Goal: Task Accomplishment & Management: Use online tool/utility

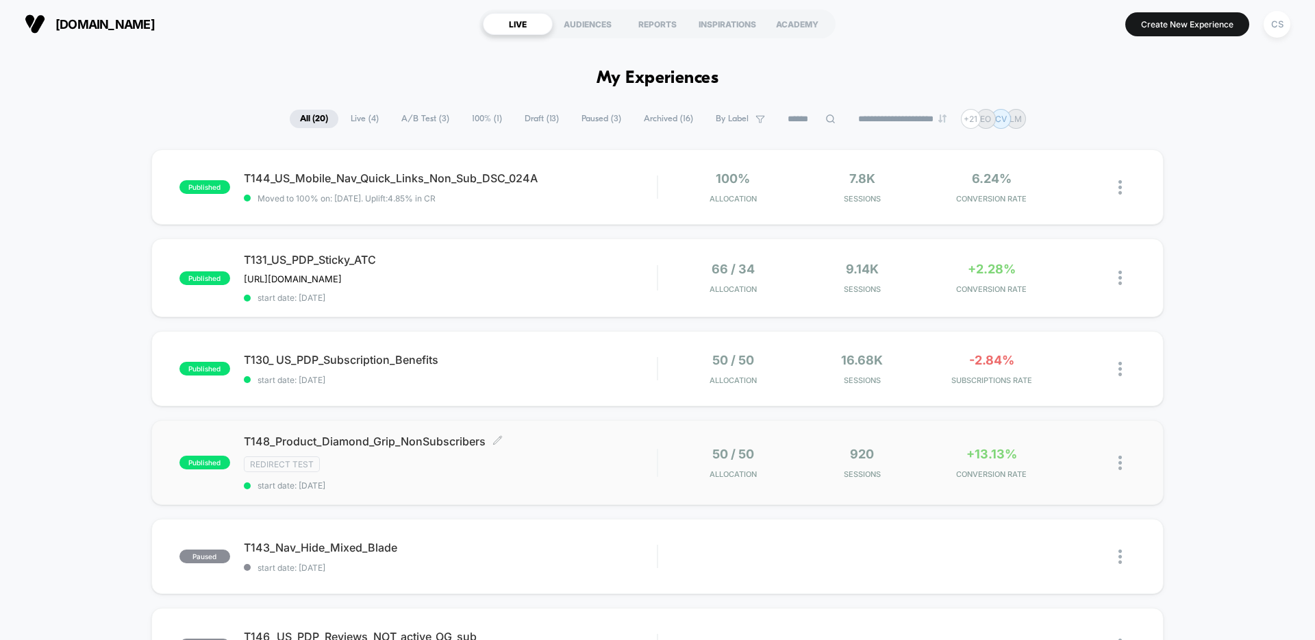
click at [581, 454] on div "T148_Product_Diamond_Grip_NonSubscribers Click to edit experience details Click…" at bounding box center [450, 462] width 413 height 56
click at [546, 357] on span "T130_ US_PDP_Subscription_Benefits Click to edit experience details" at bounding box center [450, 360] width 413 height 14
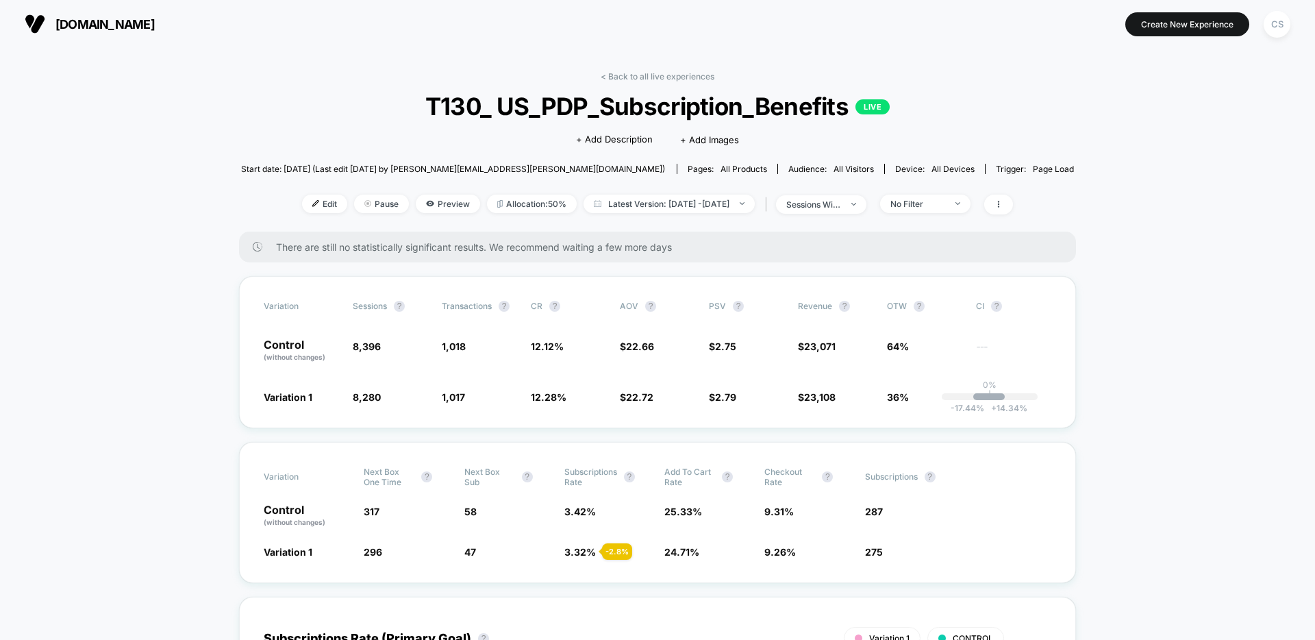
click at [656, 77] on link "< Back to all live experiences" at bounding box center [658, 76] width 114 height 10
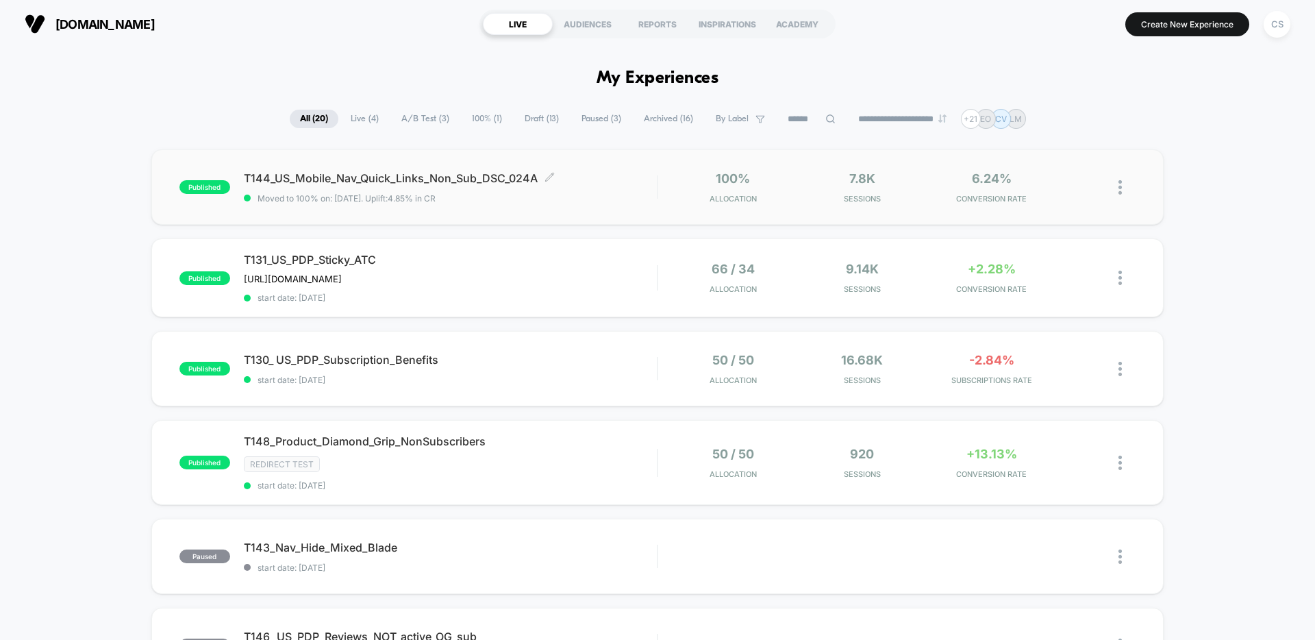
click at [616, 183] on span "T144_US_Mobile_Nav_Quick_Links_Non_Sub_DSC_024A Click to edit experience details" at bounding box center [450, 178] width 413 height 14
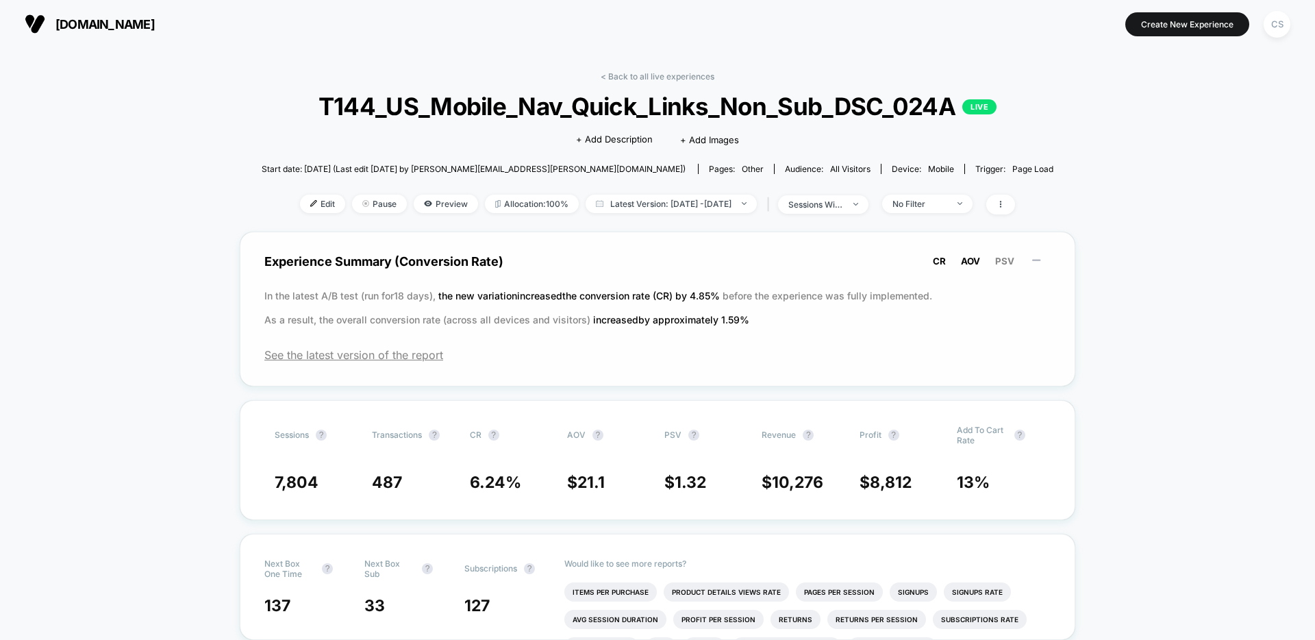
click at [978, 264] on span "AOV" at bounding box center [970, 260] width 19 height 11
click at [1003, 265] on span "PSV" at bounding box center [1004, 260] width 19 height 11
click at [943, 262] on span "CR" at bounding box center [939, 260] width 13 height 11
click at [640, 78] on link "< Back to all live experiences" at bounding box center [658, 76] width 114 height 10
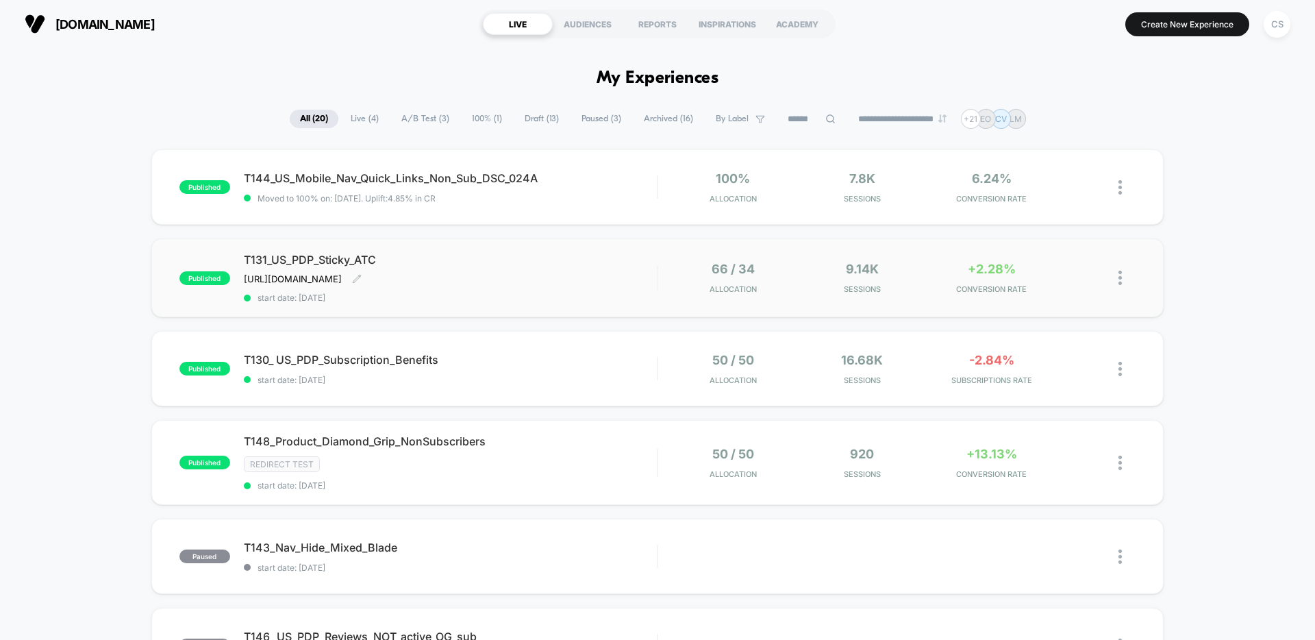
click at [618, 275] on div "T131_US_PDP_Sticky_ATC https://dollarshaveclub.atlassian.net/browse/ENGB-2909 C…" at bounding box center [450, 278] width 413 height 50
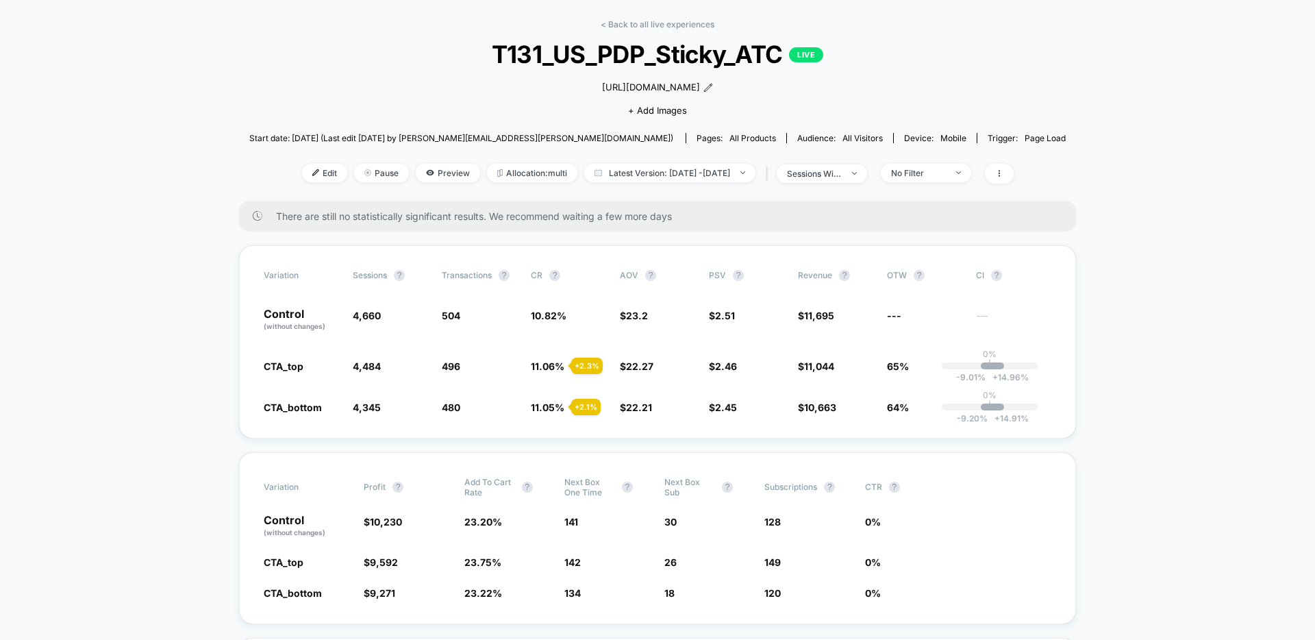
scroll to position [61, 0]
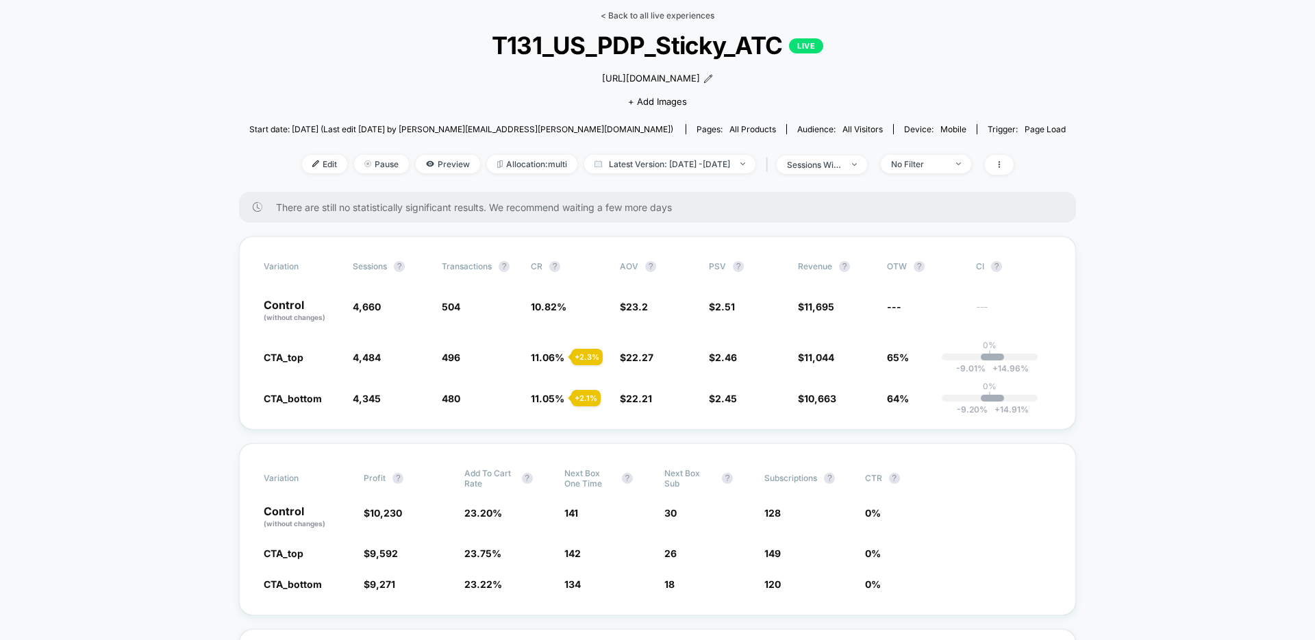
click at [641, 16] on link "< Back to all live experiences" at bounding box center [658, 15] width 114 height 10
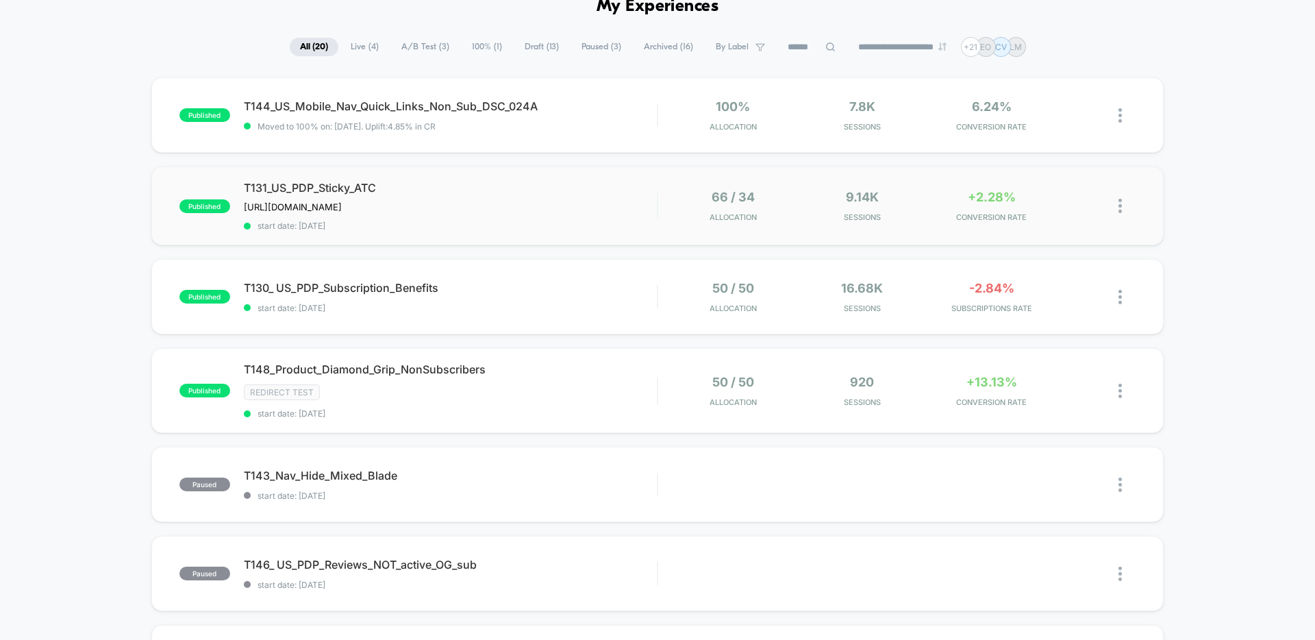
scroll to position [63, 0]
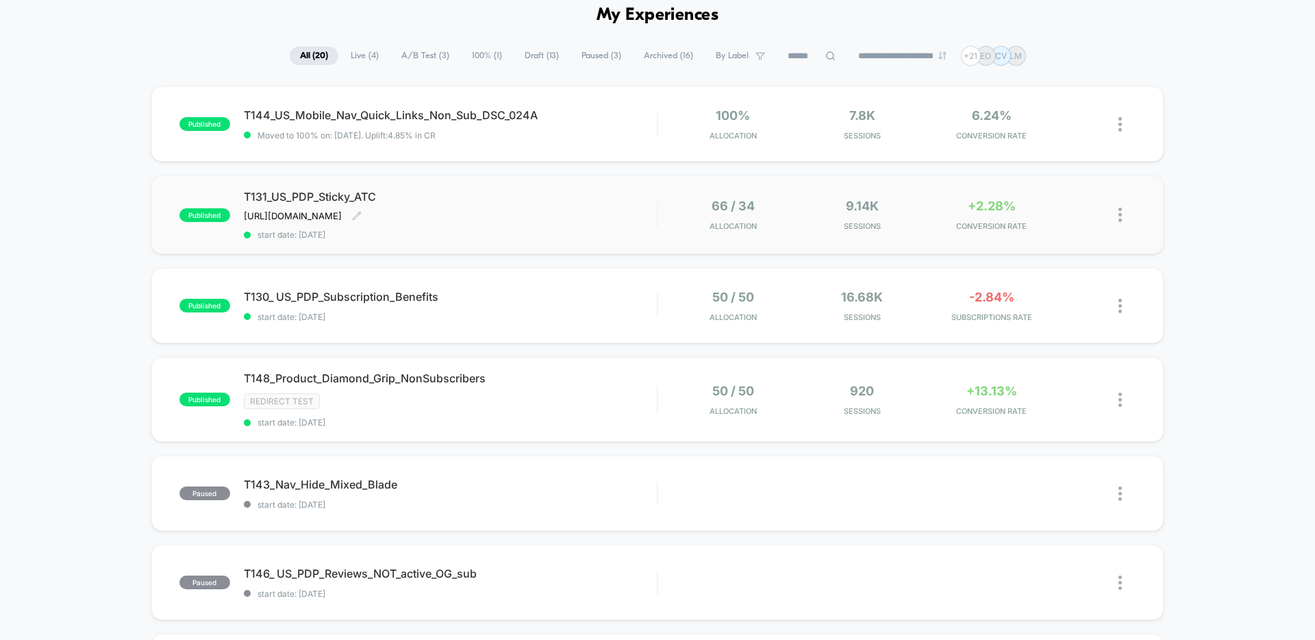
click at [566, 215] on div "T131_US_PDP_Sticky_ATC https://dollarshaveclub.atlassian.net/browse/ENGB-2909 C…" at bounding box center [450, 215] width 413 height 50
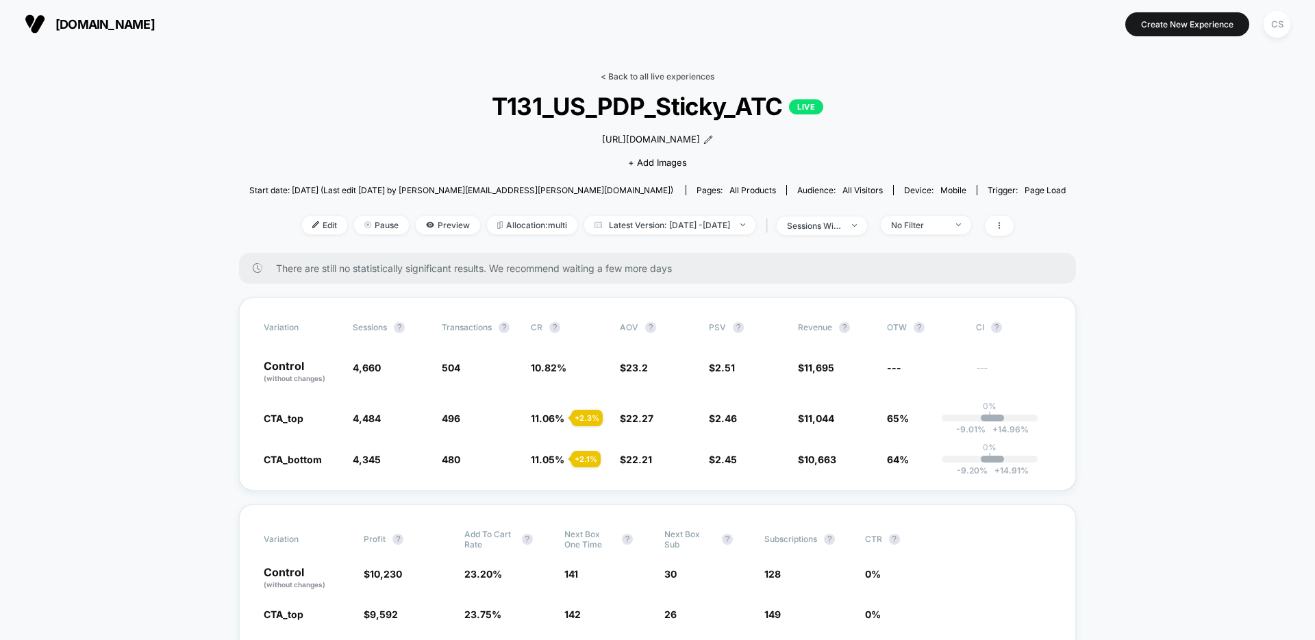
click at [690, 72] on link "< Back to all live experiences" at bounding box center [658, 76] width 114 height 10
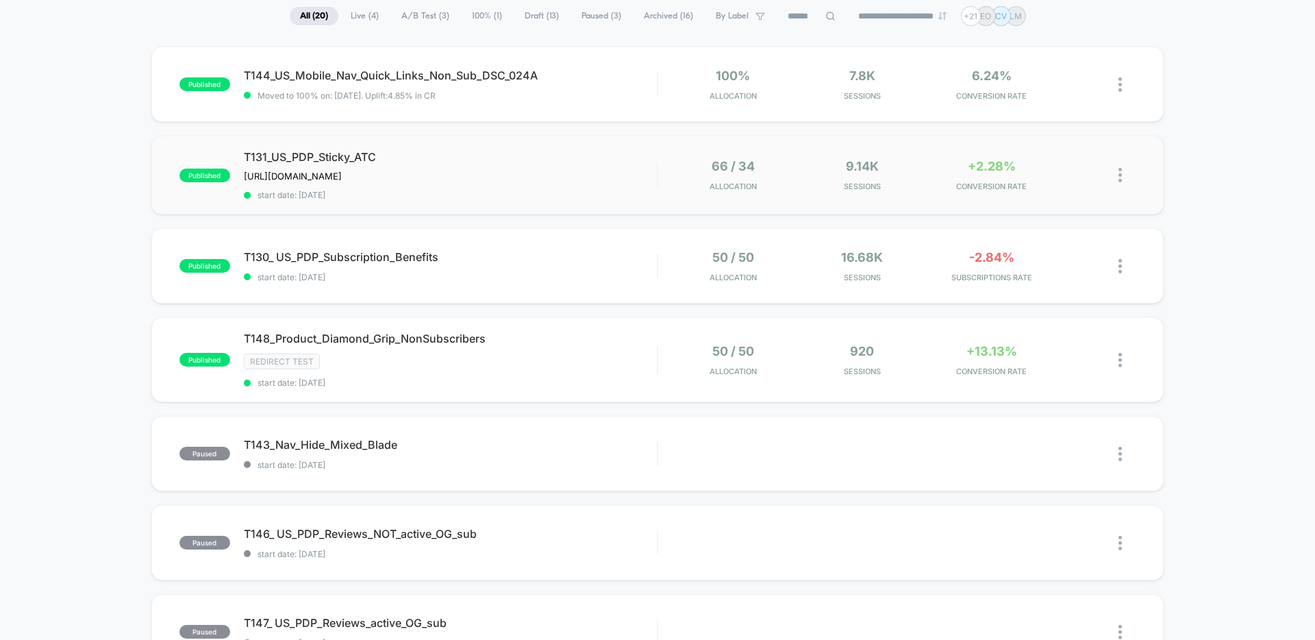
scroll to position [86, 0]
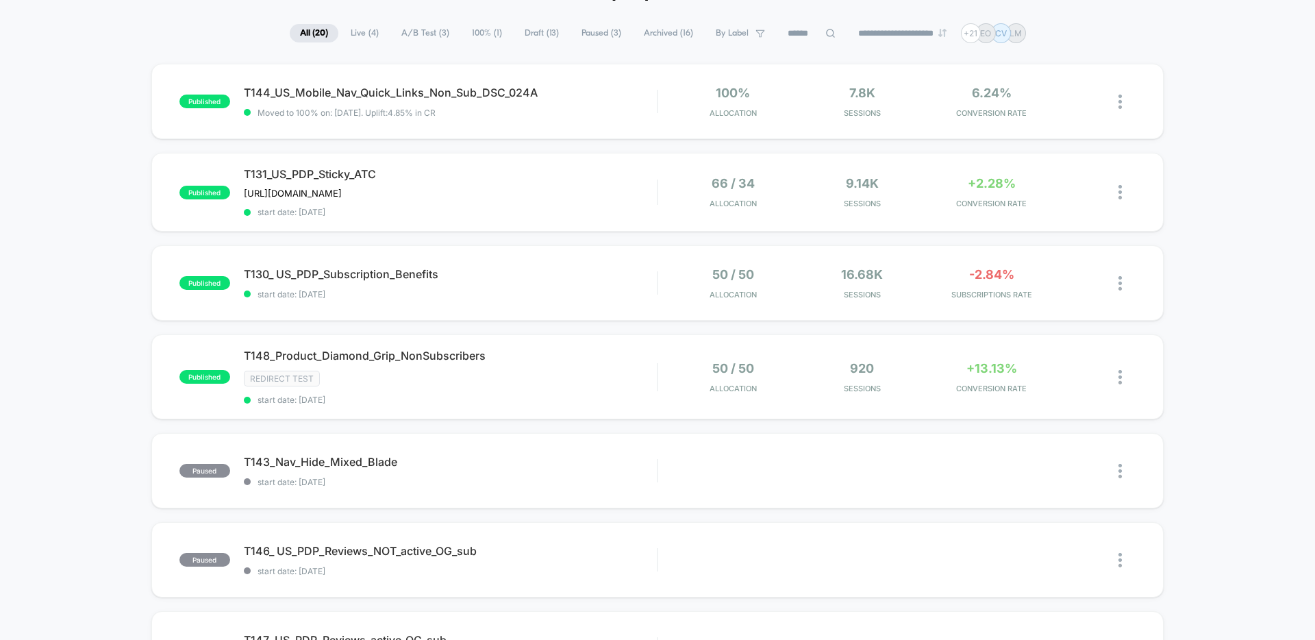
click at [533, 31] on span "Draft ( 13 )" at bounding box center [541, 33] width 55 height 18
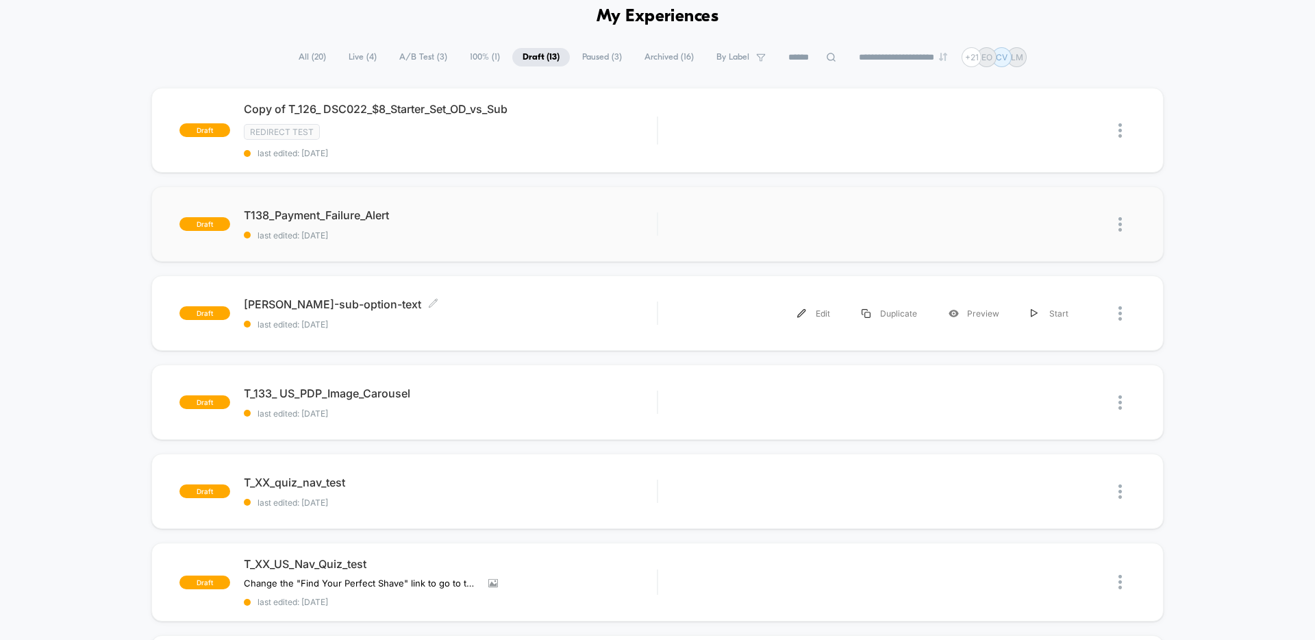
scroll to position [0, 0]
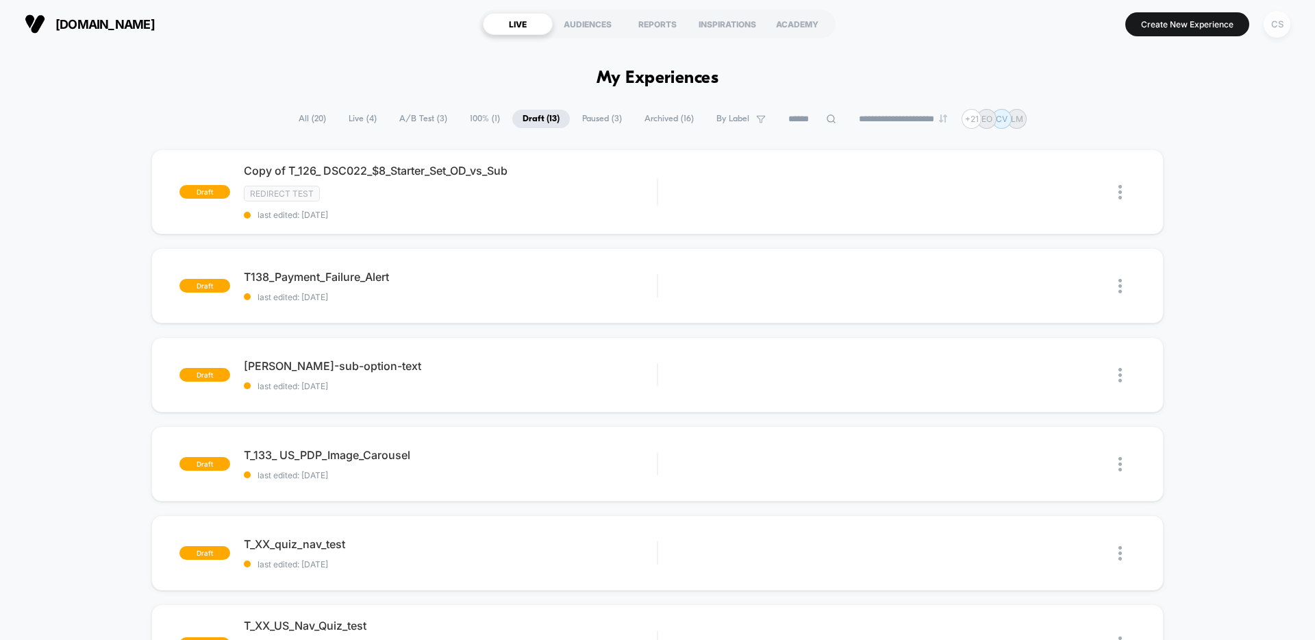
click at [1281, 29] on div "CS" at bounding box center [1276, 24] width 27 height 27
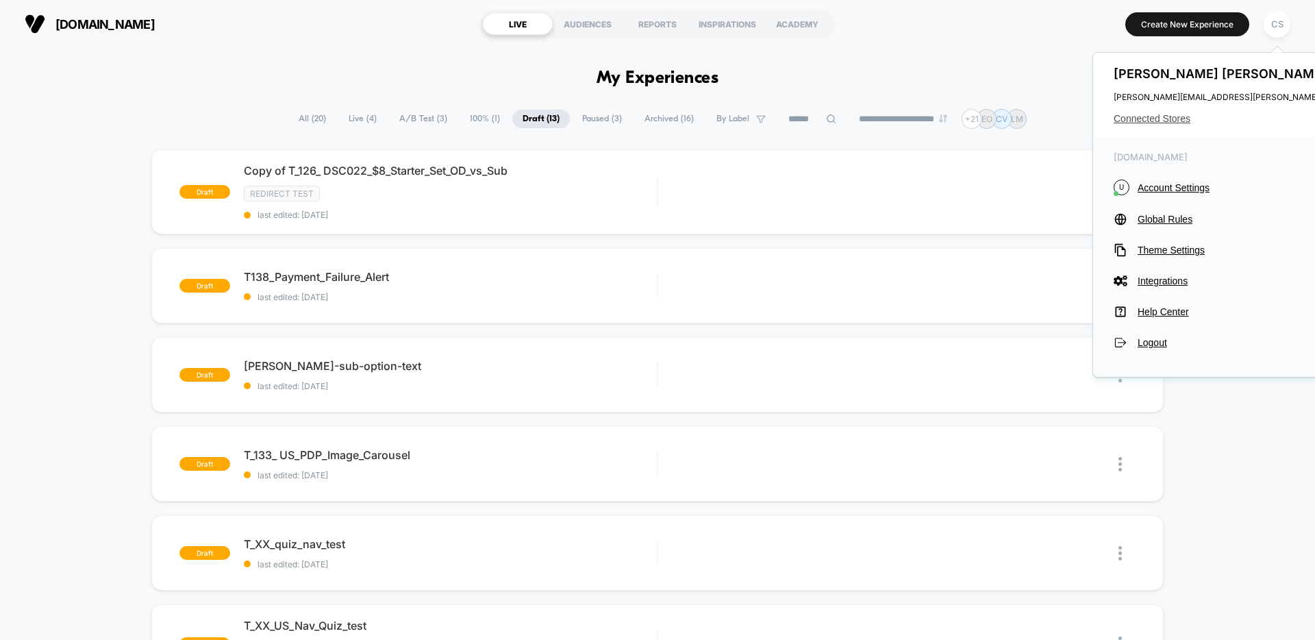
click at [1164, 120] on span "Connected Stores" at bounding box center [1249, 118] width 272 height 11
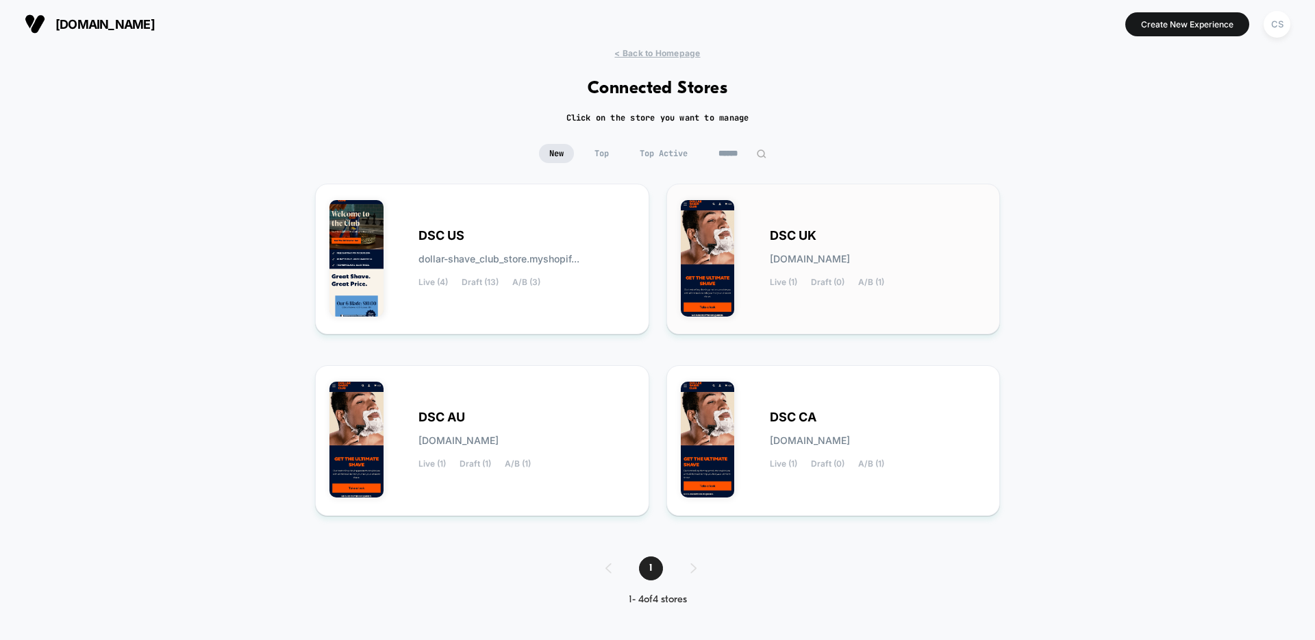
click at [950, 231] on div "DSC UK dsc-uk.myshopify.com Live (1) Draft (0) A/B (1)" at bounding box center [878, 259] width 216 height 56
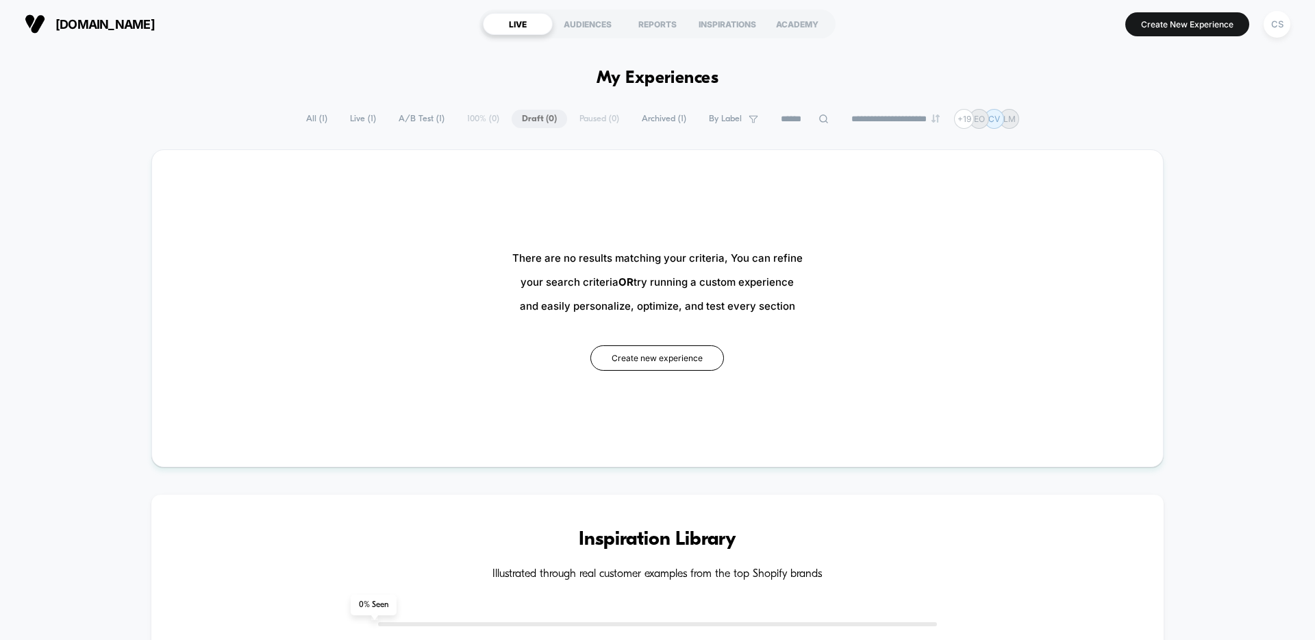
click at [355, 118] on span "Live ( 1 )" at bounding box center [363, 119] width 47 height 18
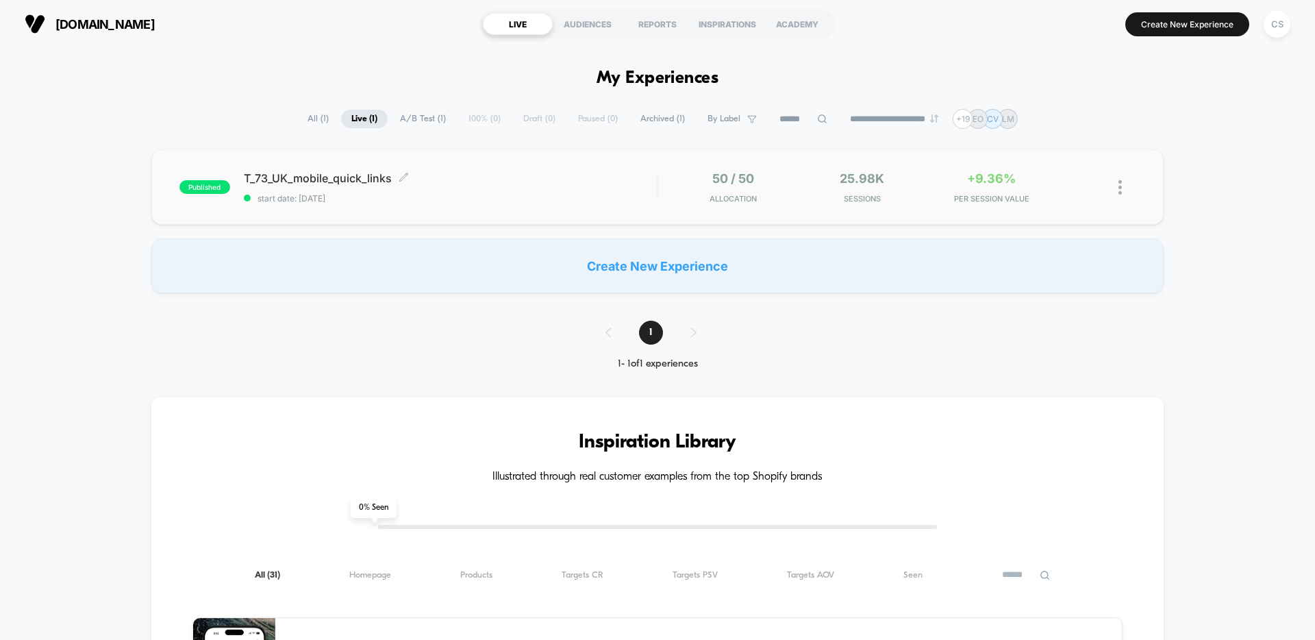
click at [523, 178] on span "T_73_UK_mobile_quick_links Click to edit experience details" at bounding box center [450, 178] width 413 height 14
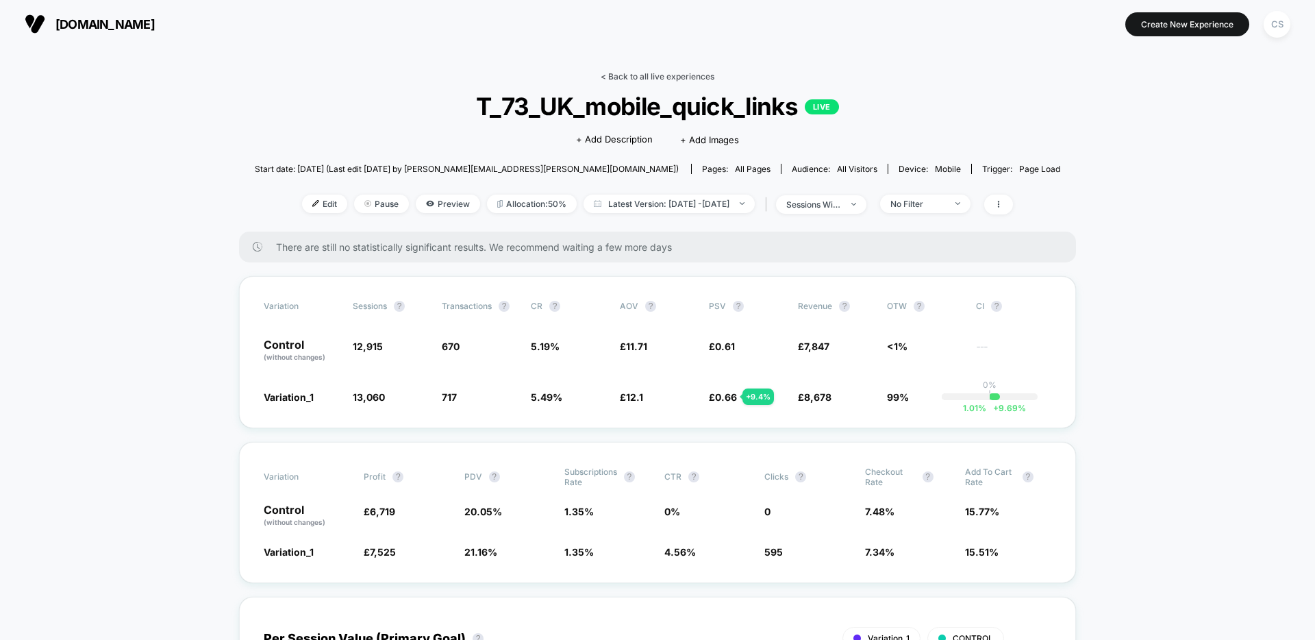
click at [698, 76] on link "< Back to all live experiences" at bounding box center [658, 76] width 114 height 10
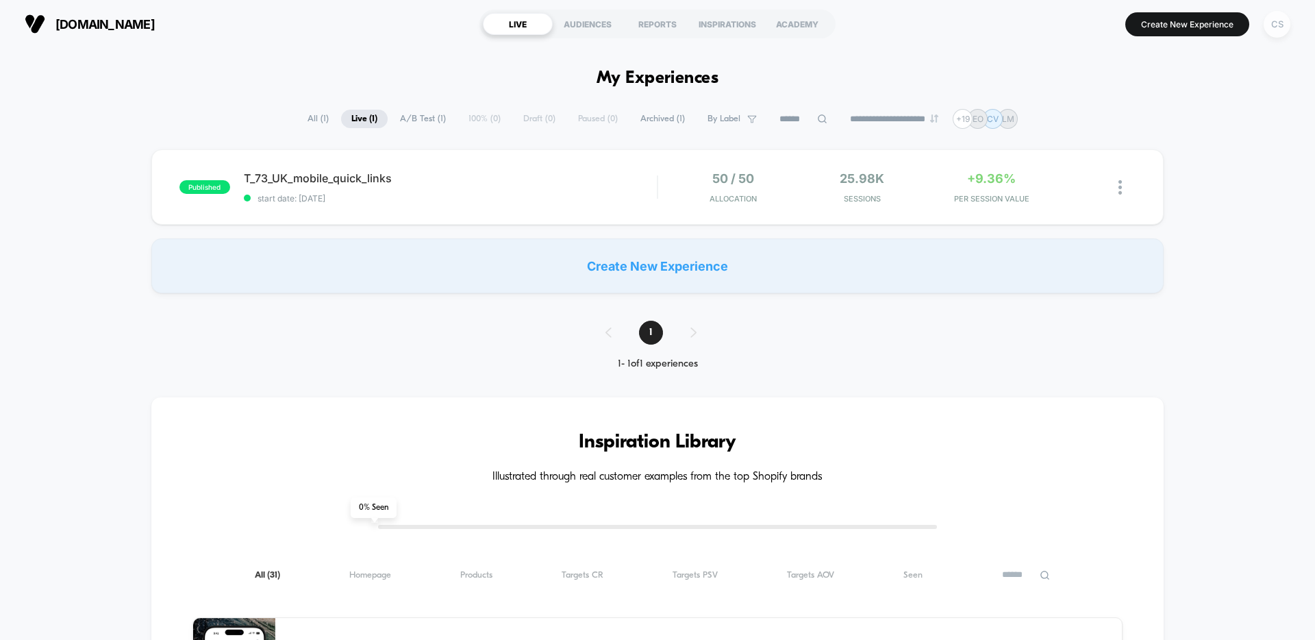
click at [1280, 28] on div "CS" at bounding box center [1276, 24] width 27 height 27
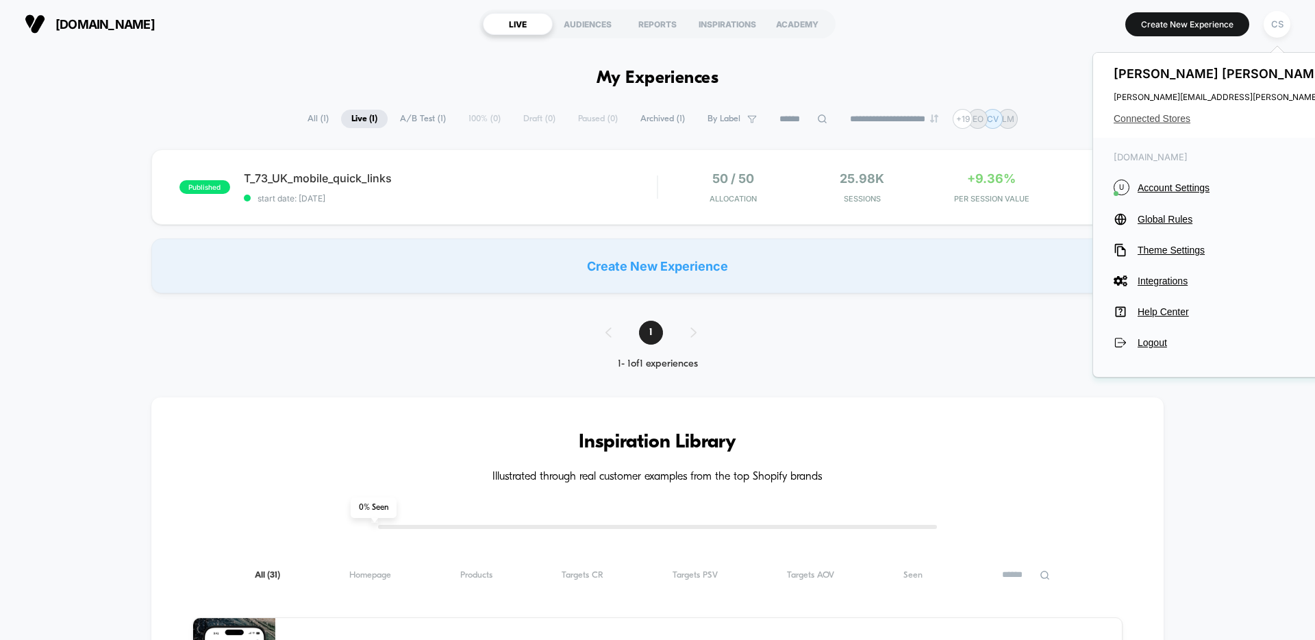
click at [1174, 120] on span "Connected Stores" at bounding box center [1249, 118] width 272 height 11
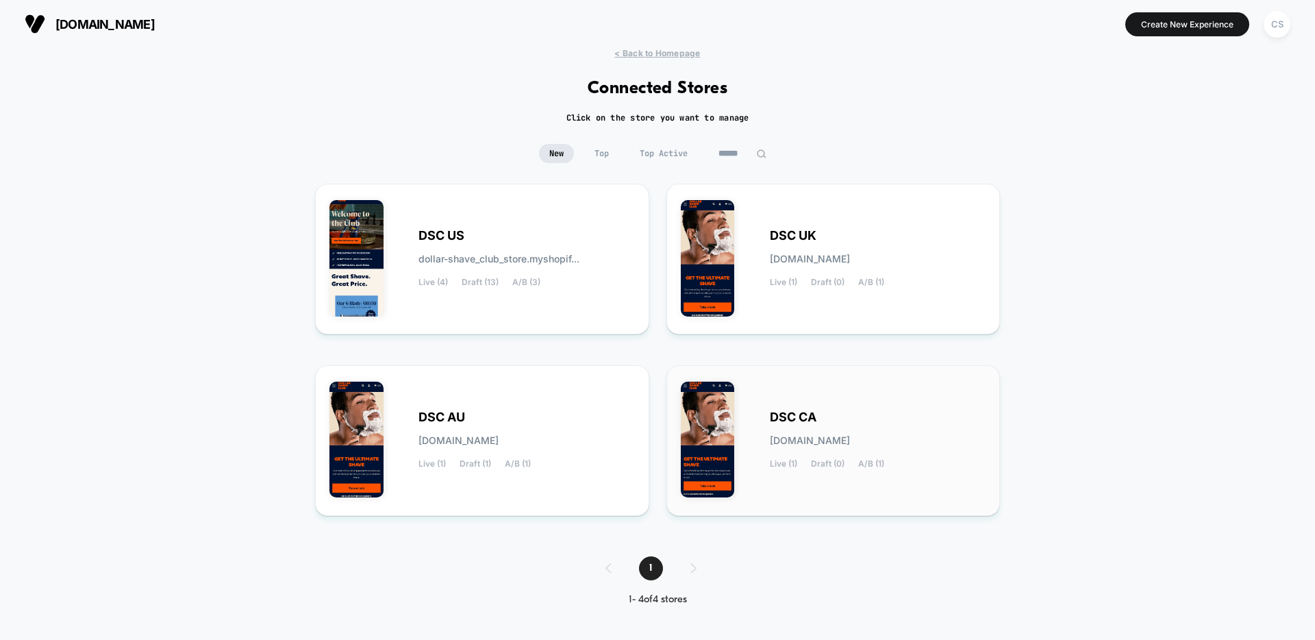
click at [952, 441] on div "DSC CA dsc-ca.myshopify.com Live (1) Draft (0) A/B (1)" at bounding box center [878, 440] width 216 height 56
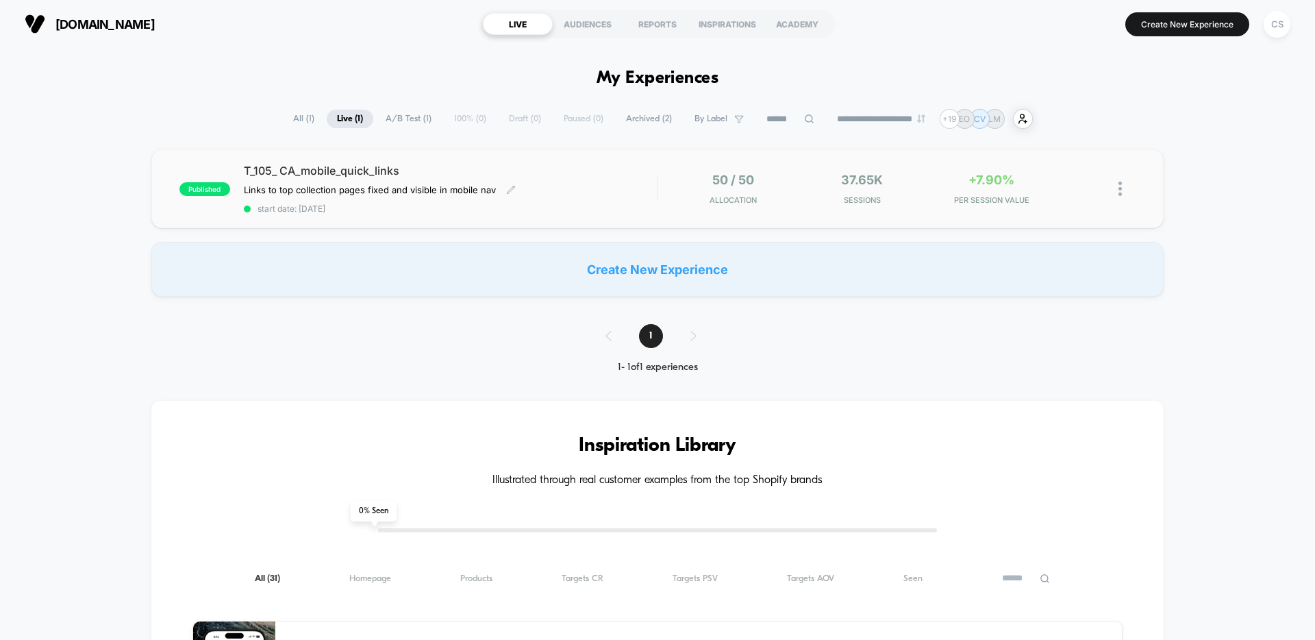
click at [572, 179] on div "T_105_ CA_mobile_quick_links Links to top collection pages fixed and visible in…" at bounding box center [450, 189] width 413 height 50
click at [1271, 28] on div "CS" at bounding box center [1276, 24] width 27 height 27
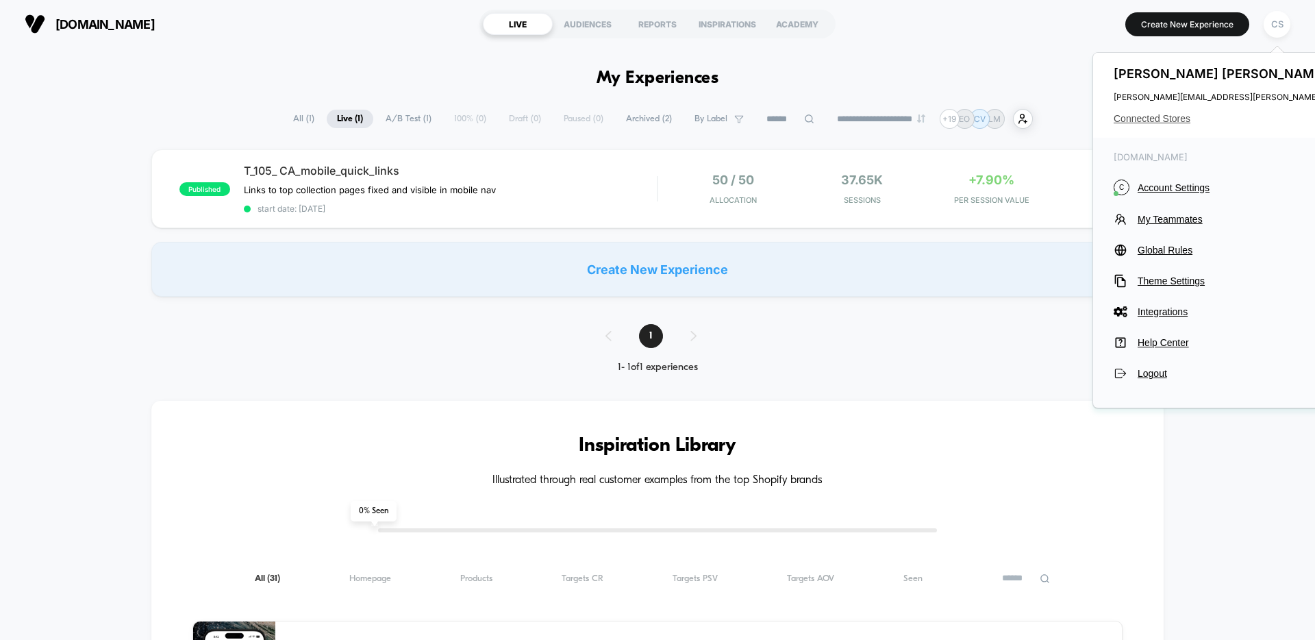
click at [1155, 119] on span "Connected Stores" at bounding box center [1249, 118] width 272 height 11
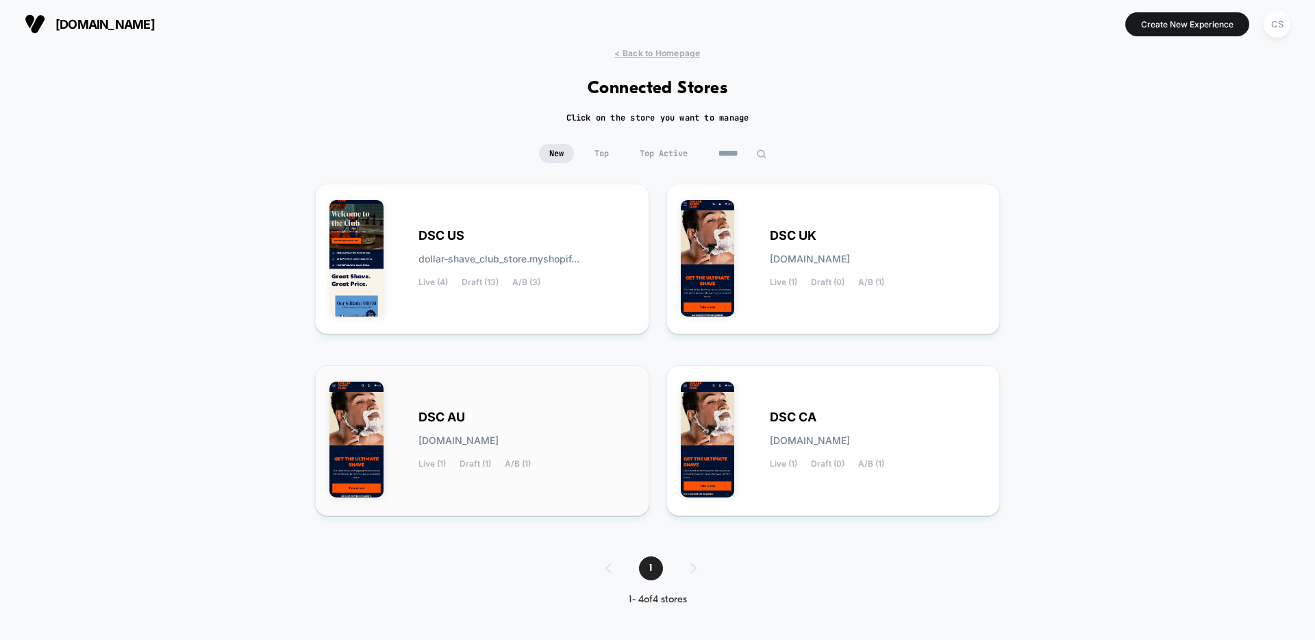
click at [595, 412] on div "DSC AU dsc-au.myshopify.com Live (1) Draft (1) A/B (1)" at bounding box center [526, 440] width 216 height 56
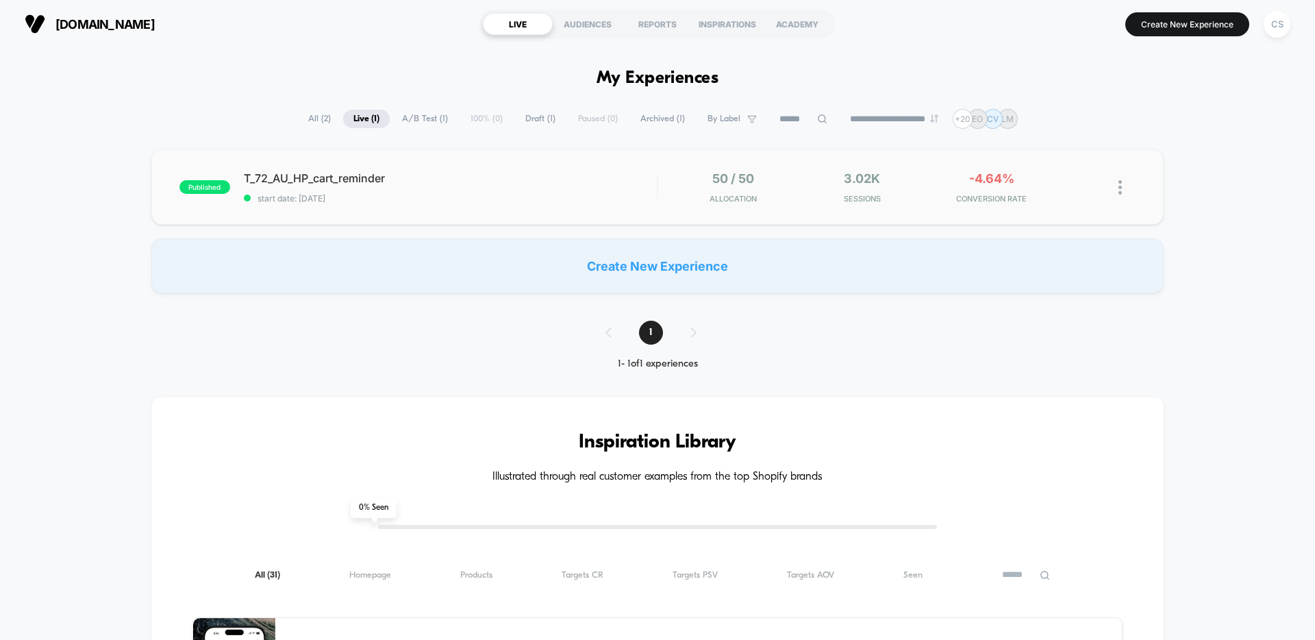
click at [536, 192] on div "T_72_AU_HP_cart_reminder start date: 5/2/2025" at bounding box center [450, 187] width 413 height 32
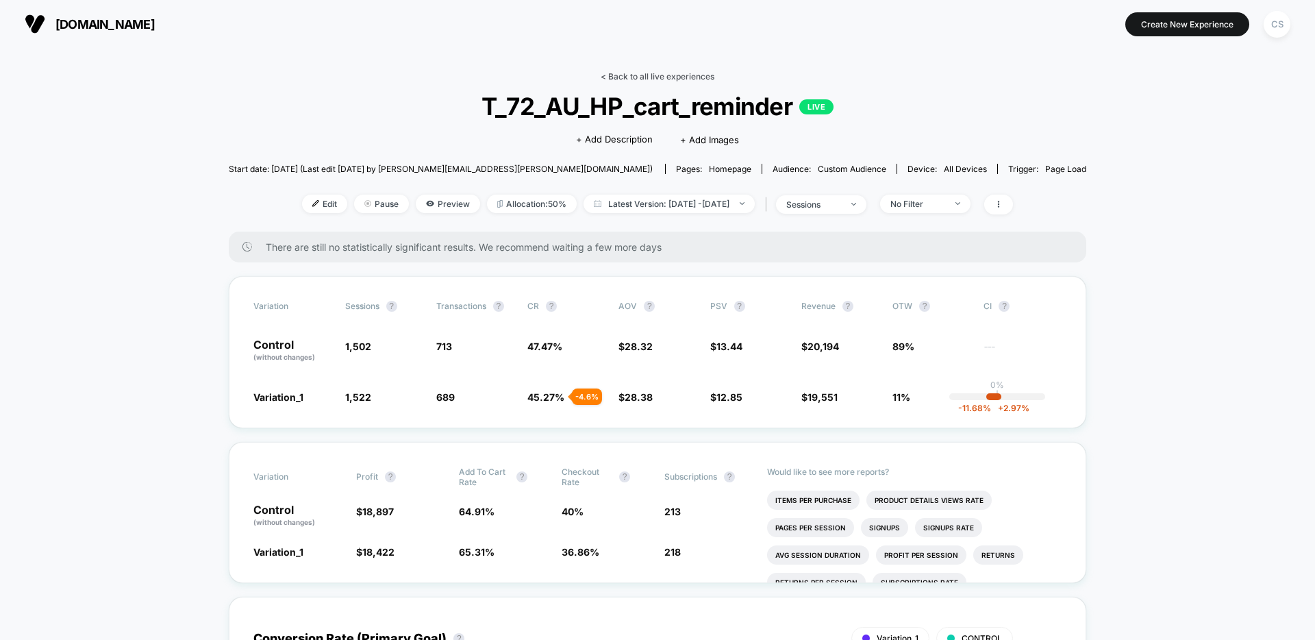
click at [653, 78] on link "< Back to all live experiences" at bounding box center [658, 76] width 114 height 10
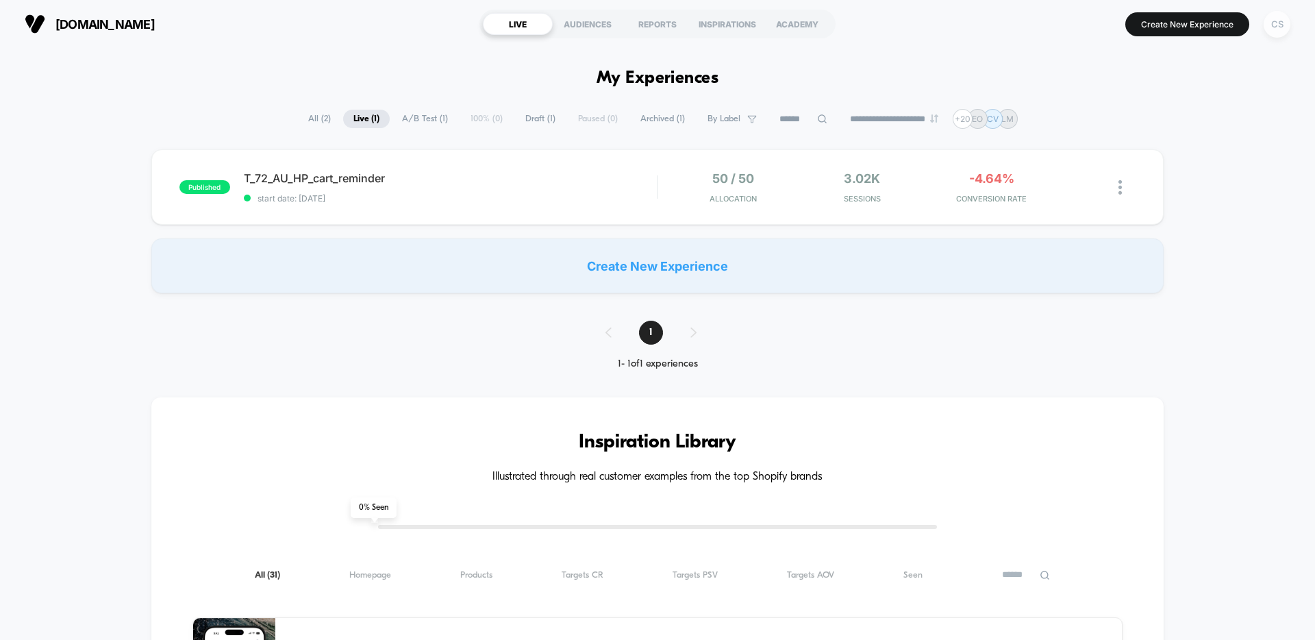
click at [1282, 29] on div "CS" at bounding box center [1276, 24] width 27 height 27
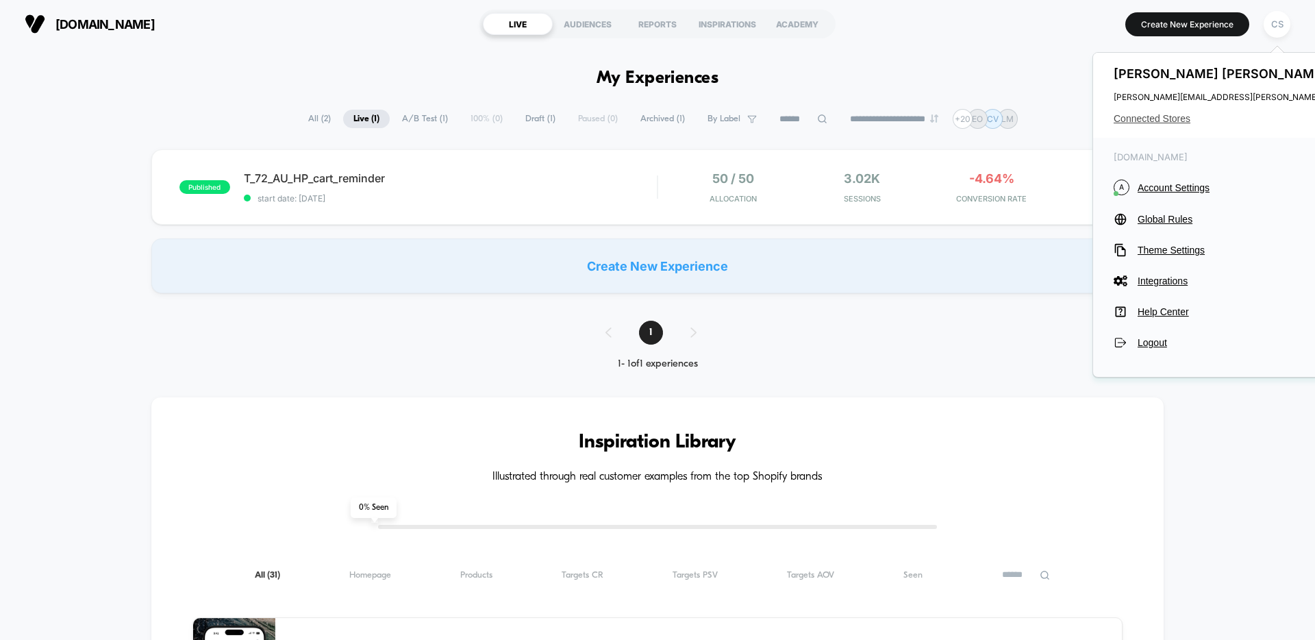
click at [1169, 119] on span "Connected Stores" at bounding box center [1249, 118] width 272 height 11
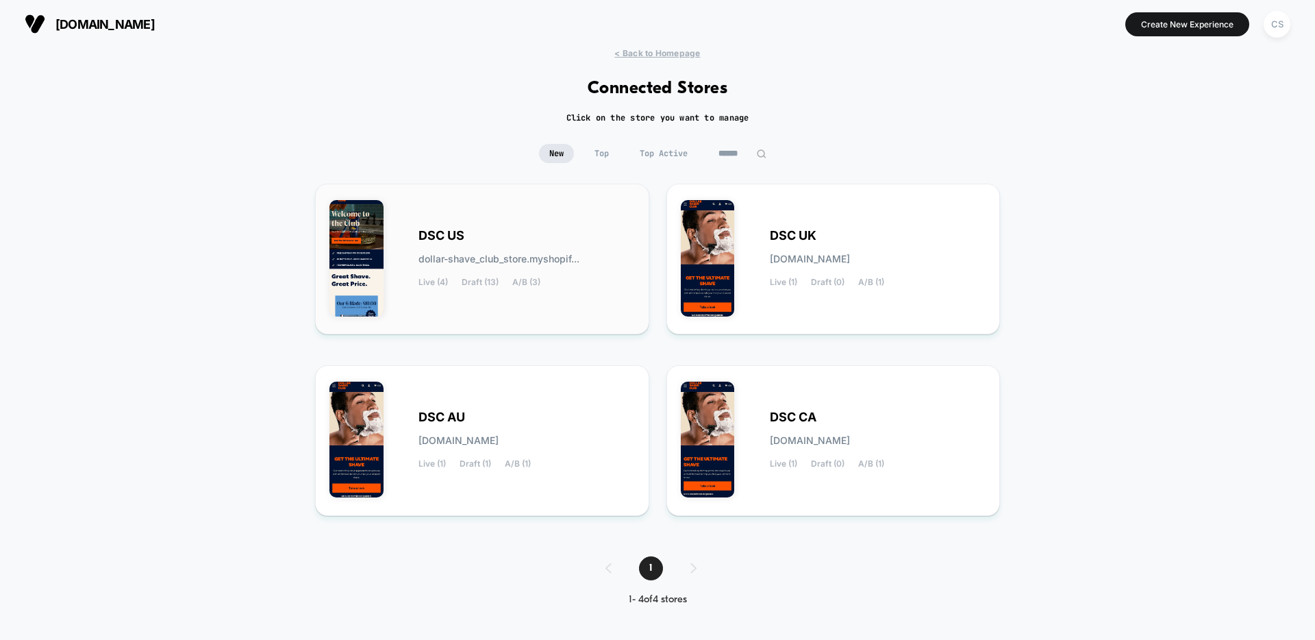
click at [549, 242] on div "DSC US dollar-shave_club_store.myshopif... Live (4) Draft (13) A/B (3)" at bounding box center [526, 259] width 216 height 56
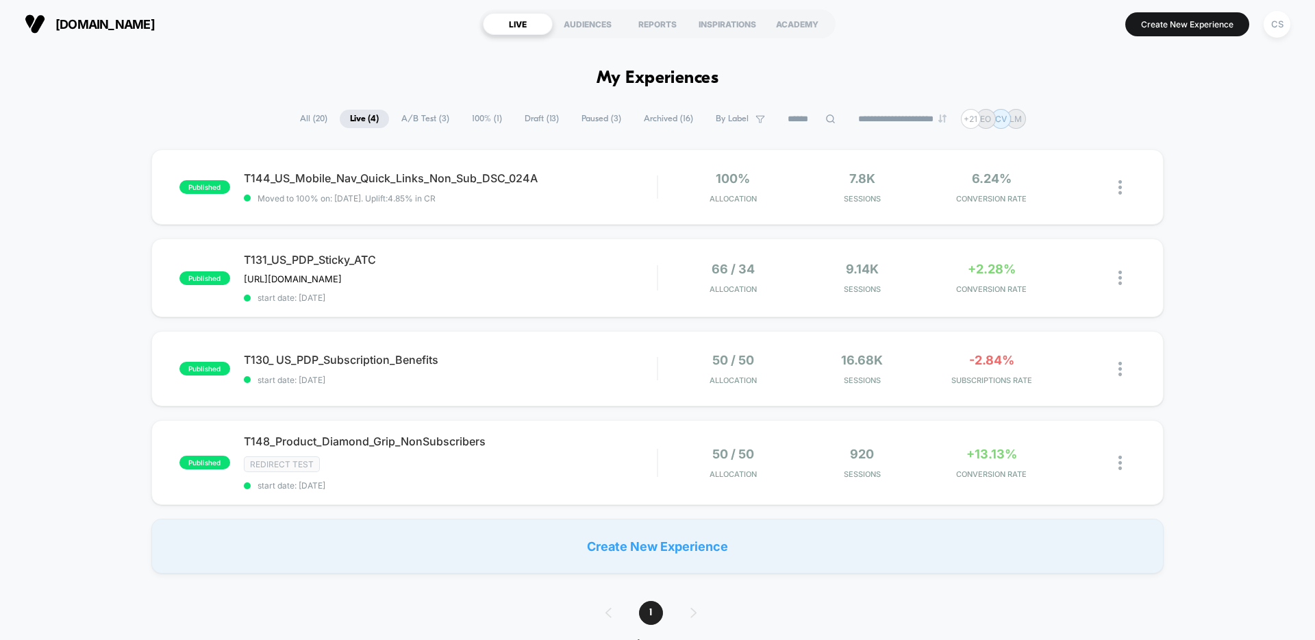
click at [534, 117] on span "Draft ( 13 )" at bounding box center [541, 119] width 55 height 18
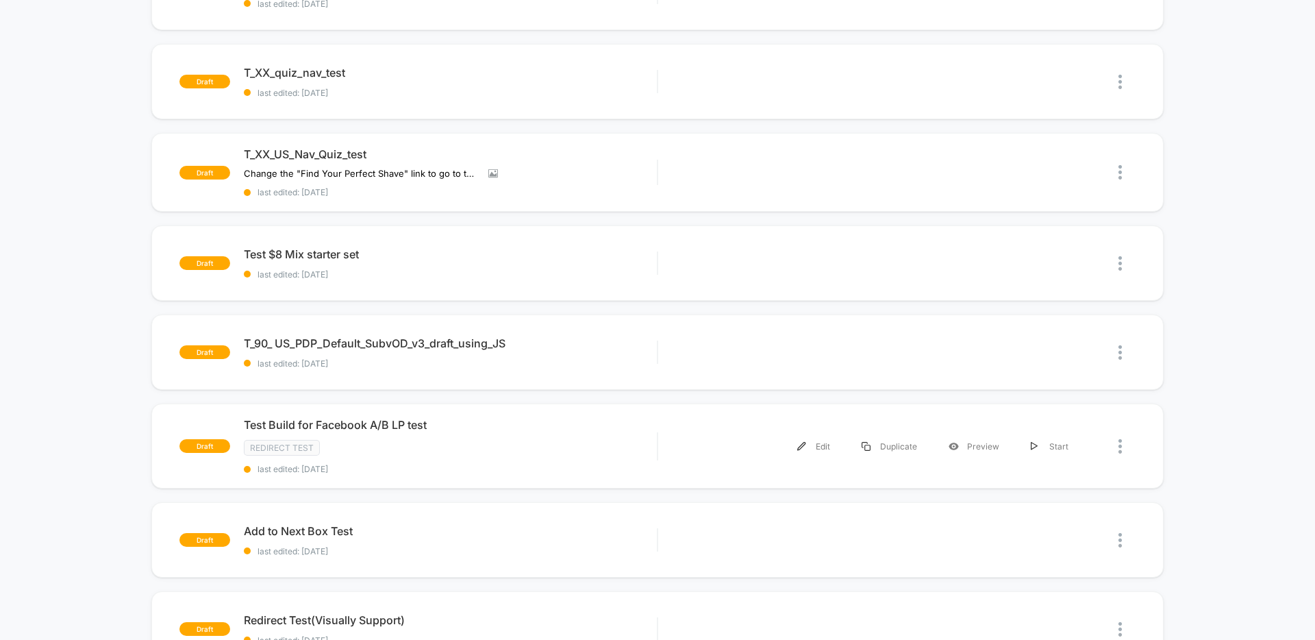
scroll to position [190, 0]
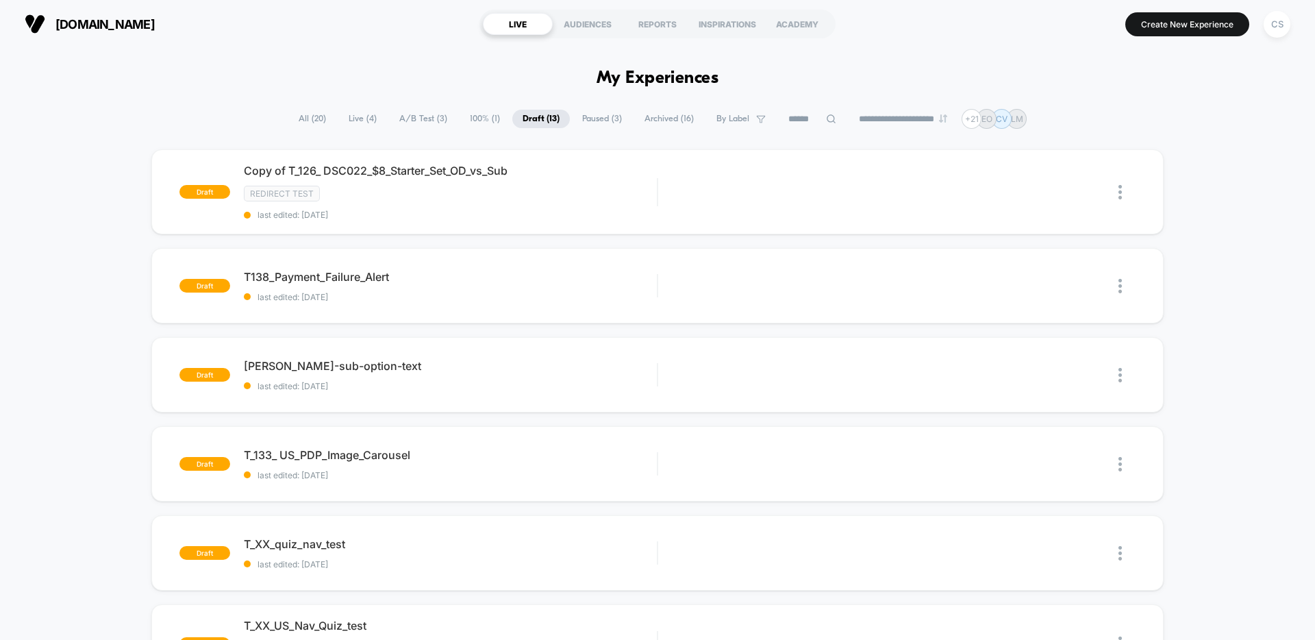
click at [348, 122] on span "Live ( 4 )" at bounding box center [362, 119] width 49 height 18
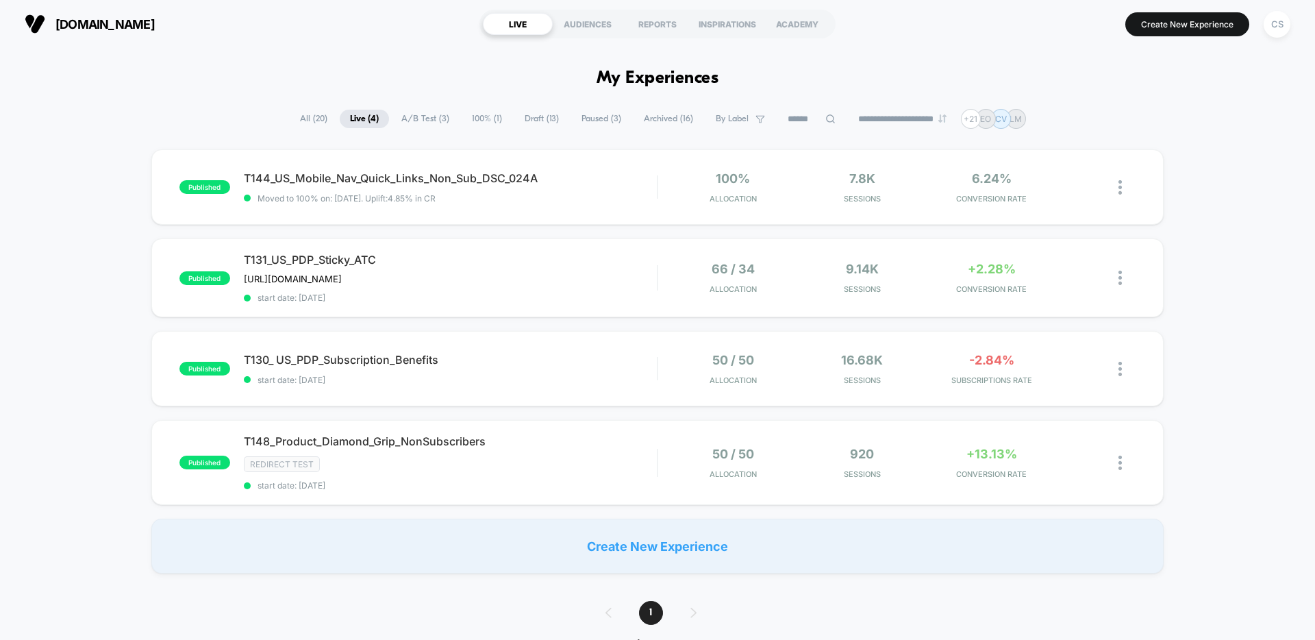
click at [535, 113] on span "Draft ( 13 )" at bounding box center [541, 119] width 55 height 18
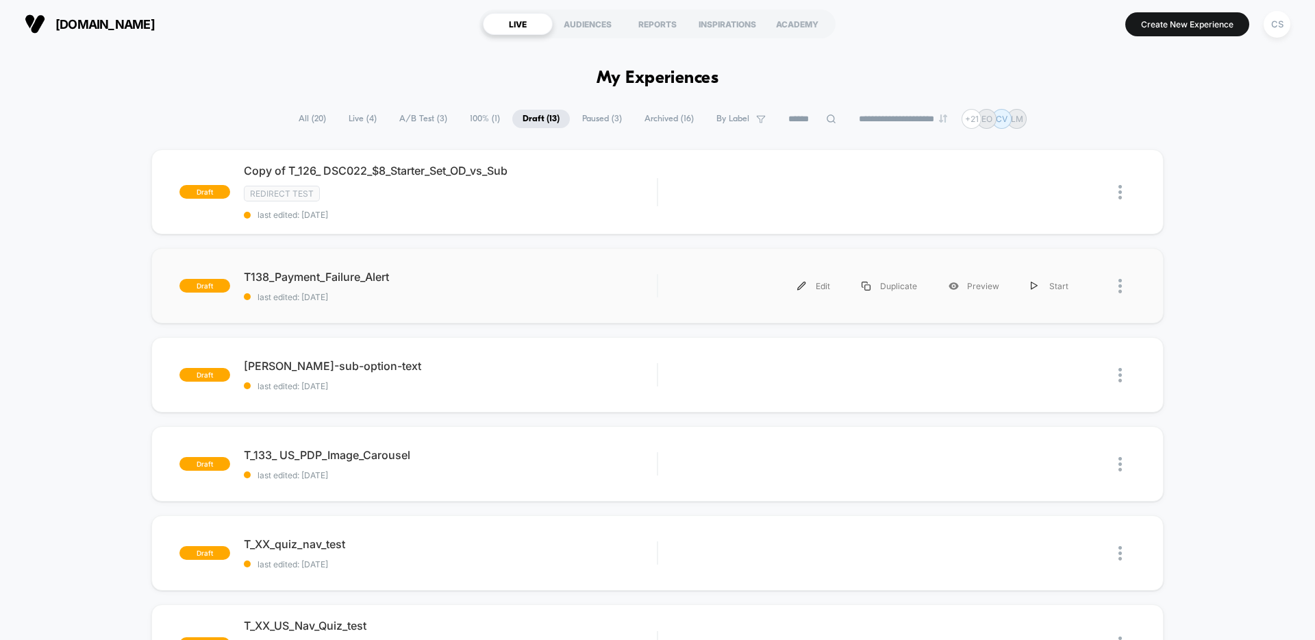
click at [505, 293] on span "last edited: [DATE]" at bounding box center [450, 297] width 413 height 10
